Goal: Task Accomplishment & Management: Use online tool/utility

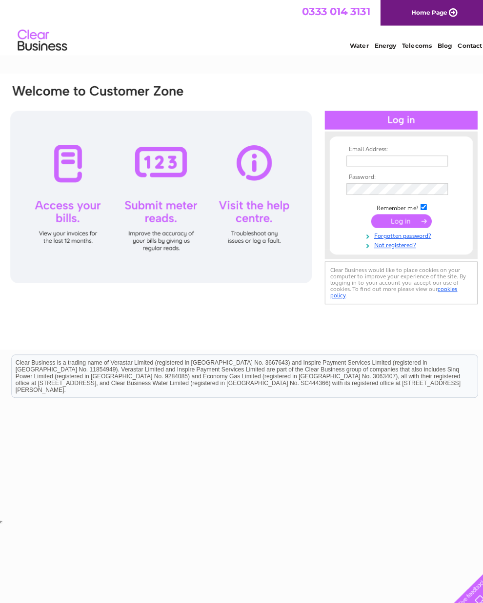
click at [354, 145] on th "Email Address:" at bounding box center [396, 148] width 113 height 7
click at [350, 158] on input "text" at bounding box center [393, 159] width 100 height 11
type input "Andyalffarr@yahoo.com"
click at [390, 222] on input "submit" at bounding box center [397, 220] width 60 height 14
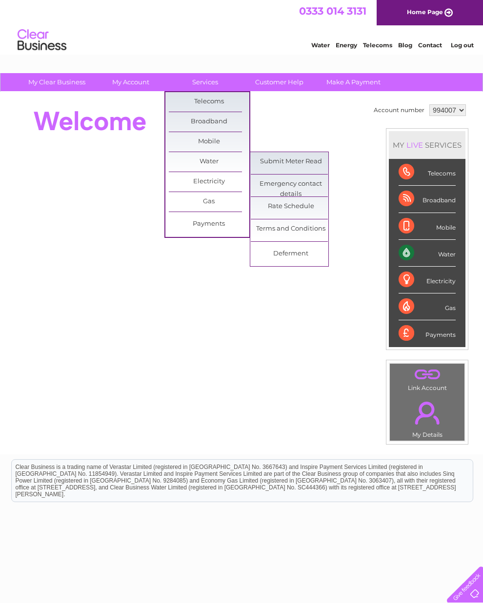
click at [287, 160] on link "Submit Meter Read" at bounding box center [291, 162] width 80 height 20
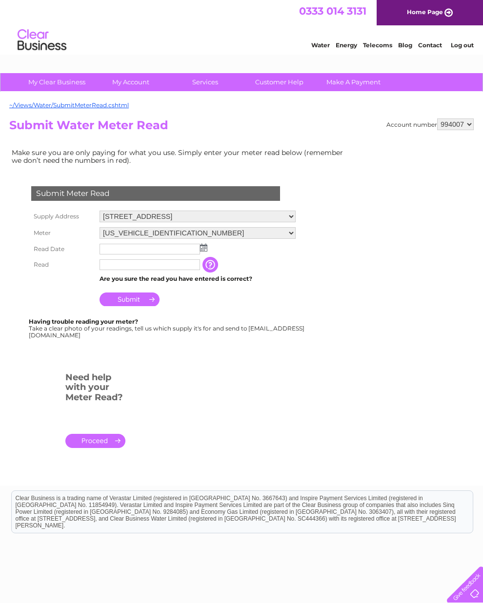
click at [197, 239] on select "[US_VEHICLE_IDENTIFICATION_NUMBER]" at bounding box center [197, 233] width 196 height 12
click at [200, 253] on img at bounding box center [203, 249] width 7 height 8
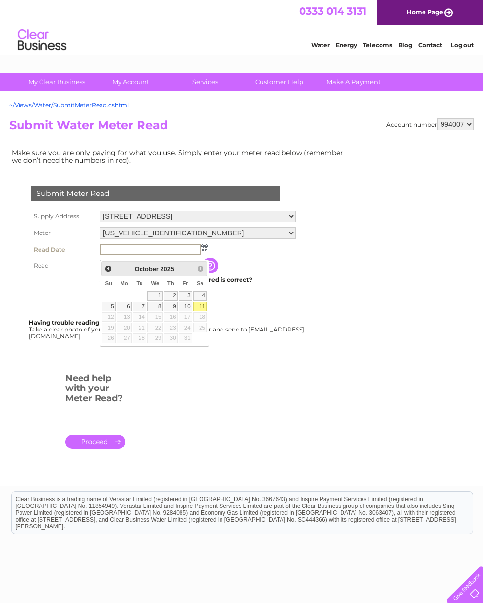
click at [199, 305] on link "11" at bounding box center [200, 307] width 14 height 10
type input "[DATE]"
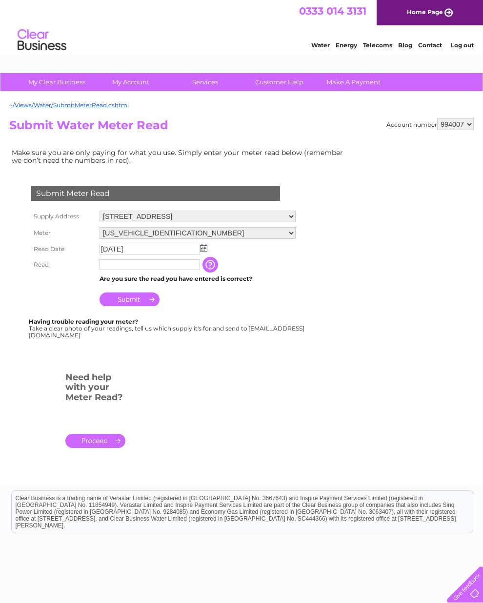
click at [124, 270] on input "text" at bounding box center [149, 264] width 100 height 11
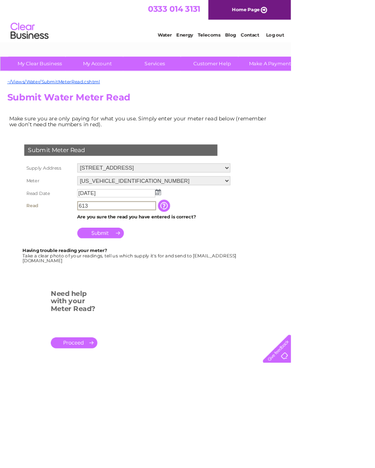
type input "613"
click at [121, 304] on input "Submit" at bounding box center [129, 301] width 60 height 14
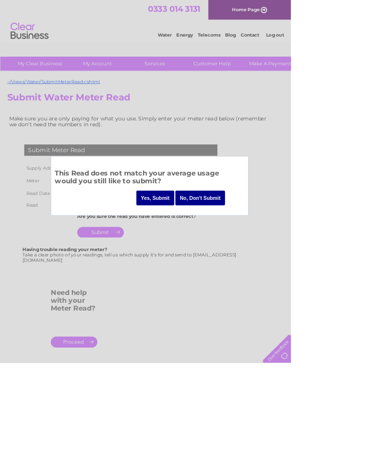
click at [196, 260] on input "Yes, Submit" at bounding box center [200, 255] width 49 height 19
